Goal: Task Accomplishment & Management: Use online tool/utility

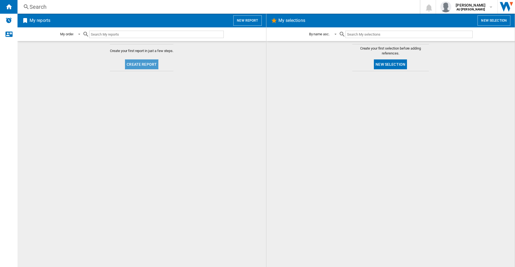
click at [143, 64] on button "Create report" at bounding box center [141, 64] width 33 height 10
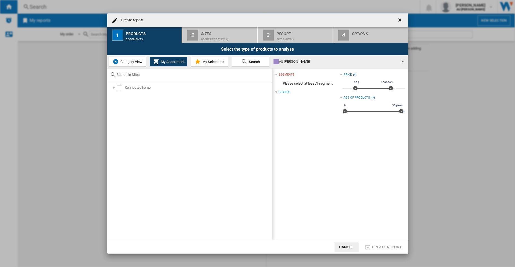
click at [168, 63] on span "My Assortment" at bounding box center [171, 62] width 25 height 4
click at [118, 87] on div "Select" at bounding box center [119, 87] width 5 height 5
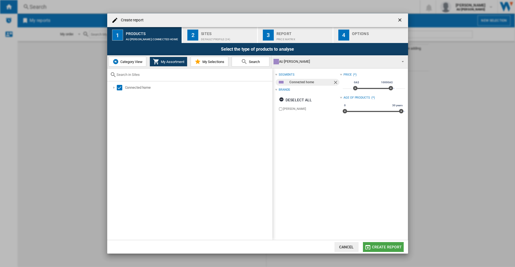
click at [391, 248] on span "Create report" at bounding box center [387, 246] width 30 height 4
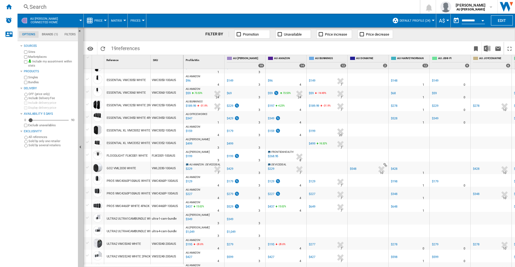
click at [88, 191] on div at bounding box center [88, 192] width 6 height 5
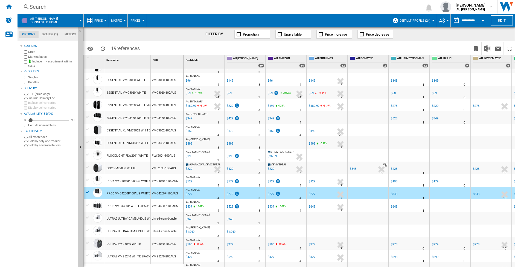
click at [88, 178] on div at bounding box center [88, 179] width 6 height 5
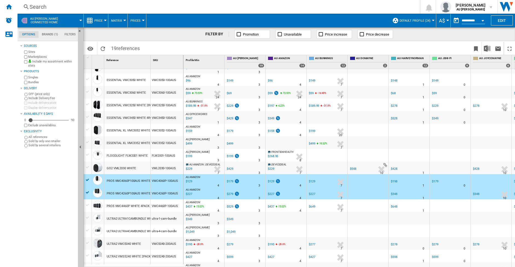
click at [88, 203] on div at bounding box center [88, 204] width 6 height 5
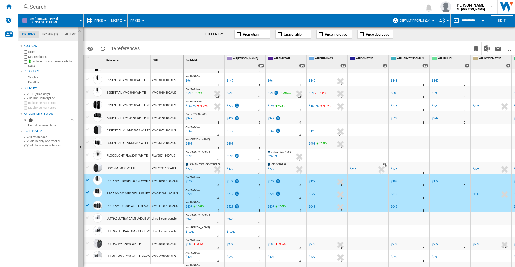
click at [87, 215] on div at bounding box center [88, 217] width 6 height 5
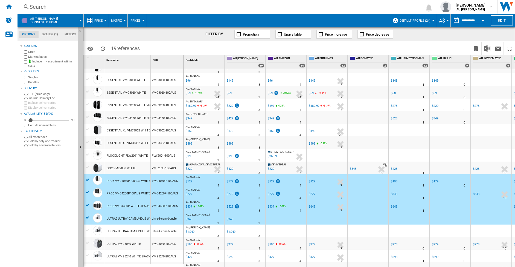
click at [89, 229] on div at bounding box center [88, 230] width 6 height 5
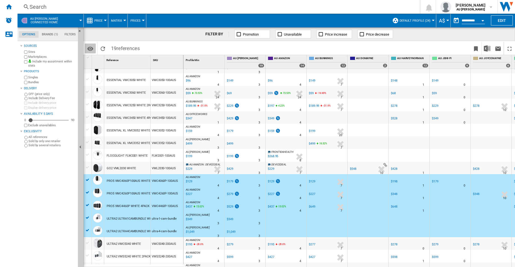
click at [89, 47] on md-icon "Options" at bounding box center [90, 48] width 7 height 7
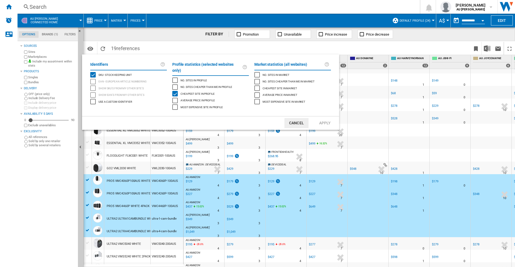
click at [298, 118] on button "Cancel" at bounding box center [296, 123] width 24 height 10
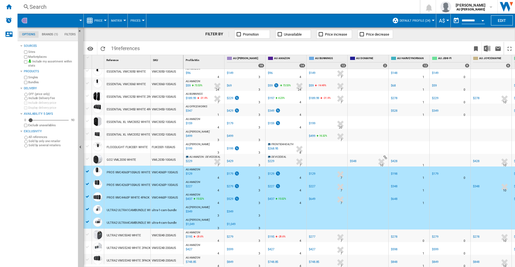
scroll to position [51, 0]
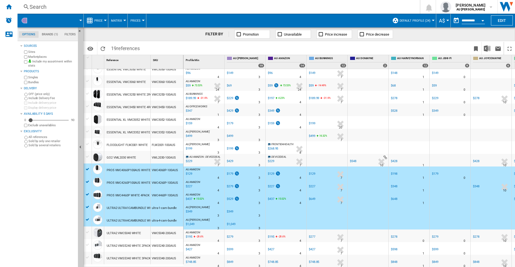
click at [88, 206] on div at bounding box center [88, 206] width 6 height 5
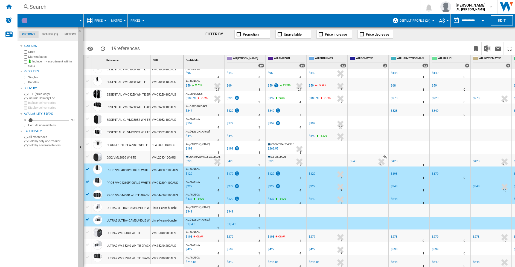
click at [89, 218] on div at bounding box center [88, 219] width 6 height 5
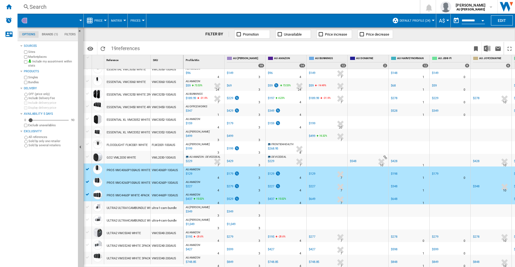
click at [86, 243] on div at bounding box center [88, 244] width 6 height 5
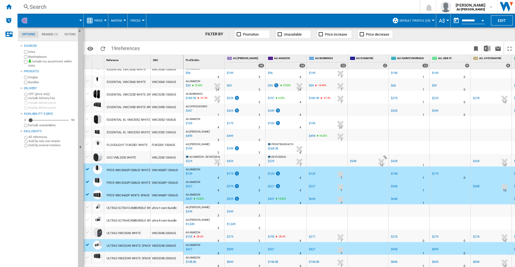
click at [87, 256] on div at bounding box center [88, 257] width 6 height 5
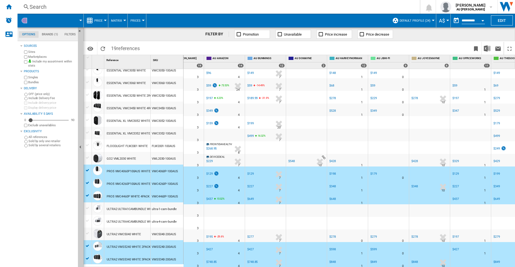
scroll to position [46, 54]
